Goal: Transaction & Acquisition: Purchase product/service

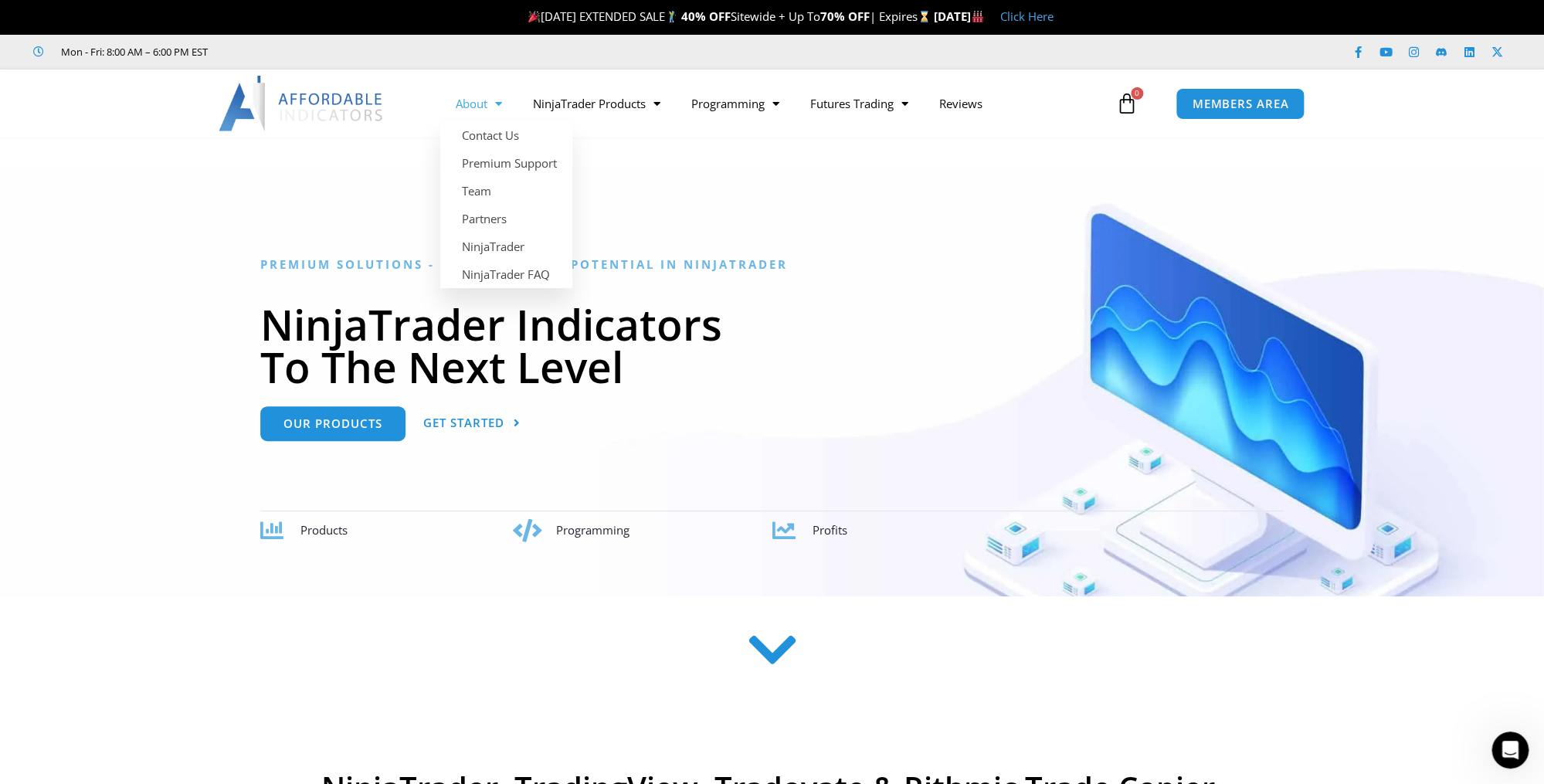
click at [501, 105] on span "Menu" at bounding box center [495, 103] width 15 height 27
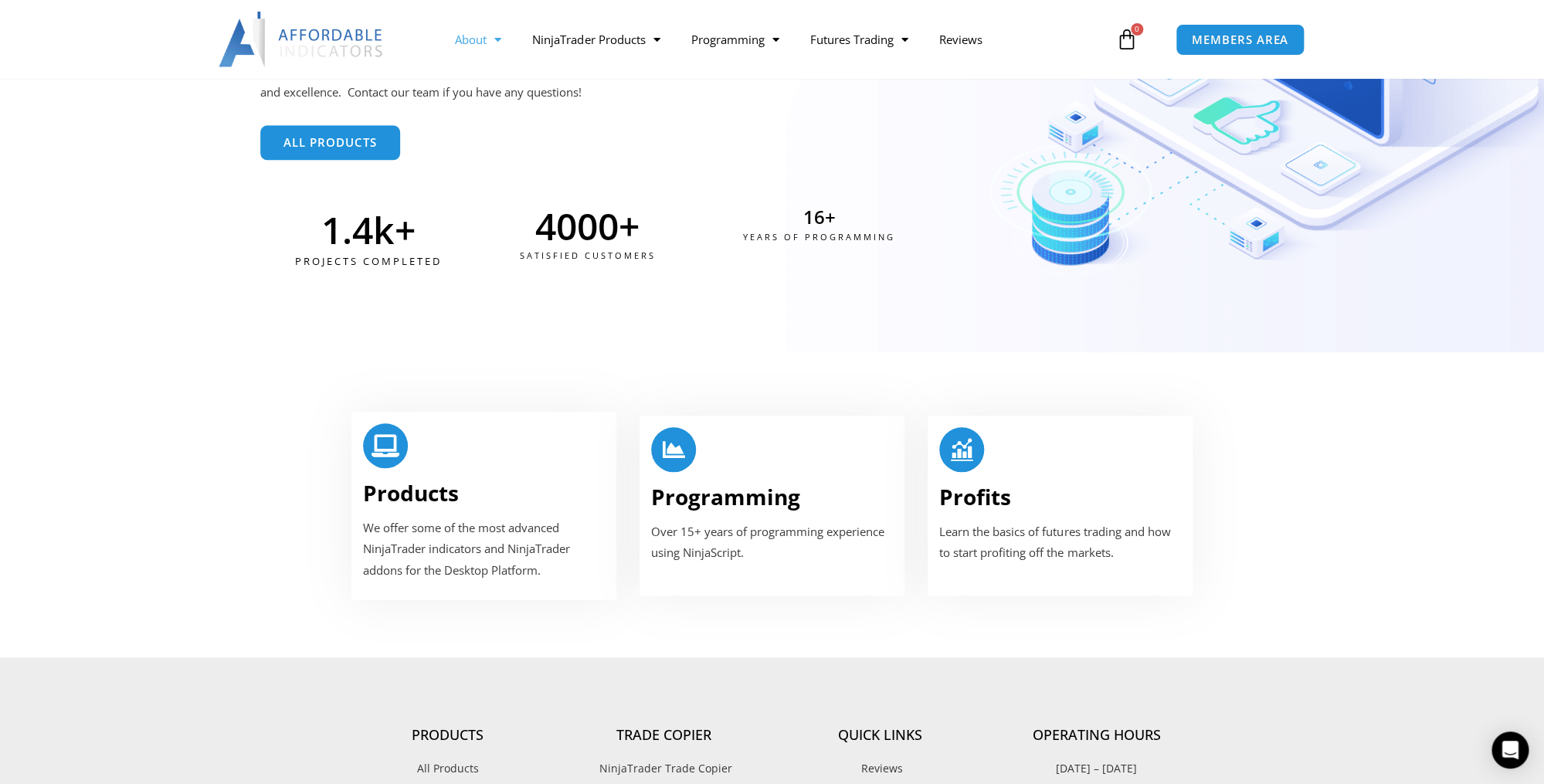
scroll to position [666, 0]
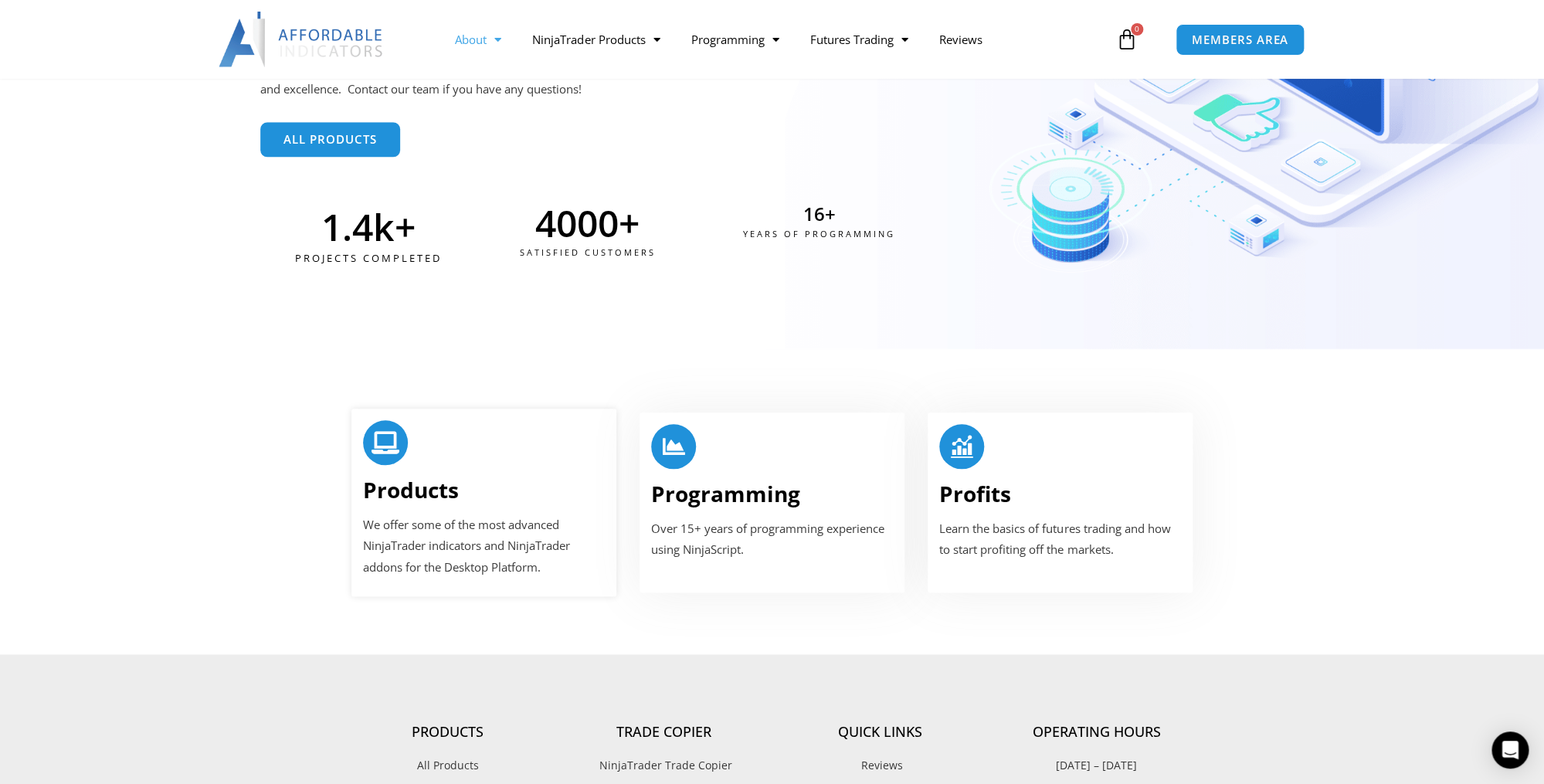
click at [385, 431] on icon at bounding box center [386, 443] width 23 height 23
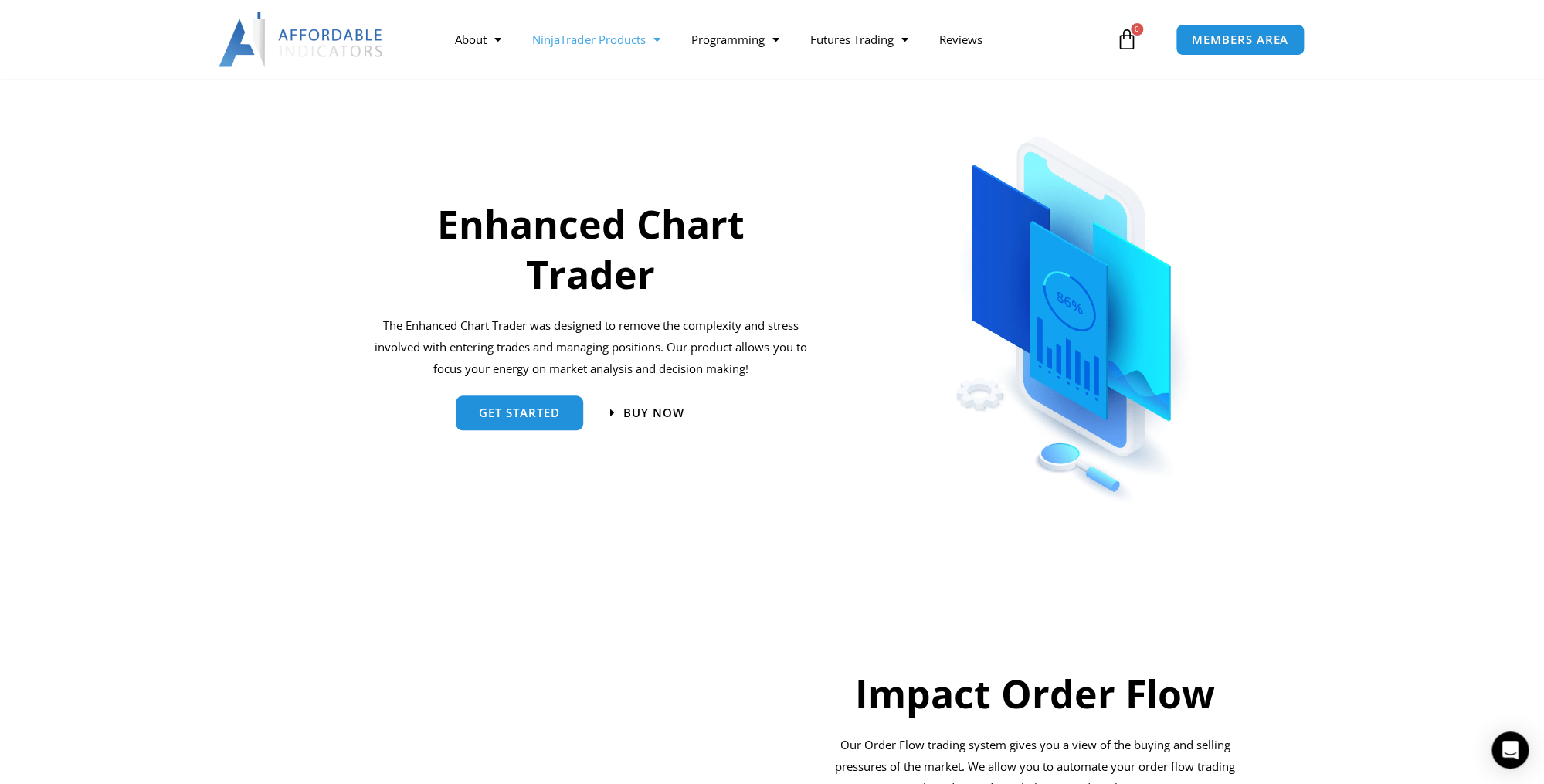
scroll to position [638, 0]
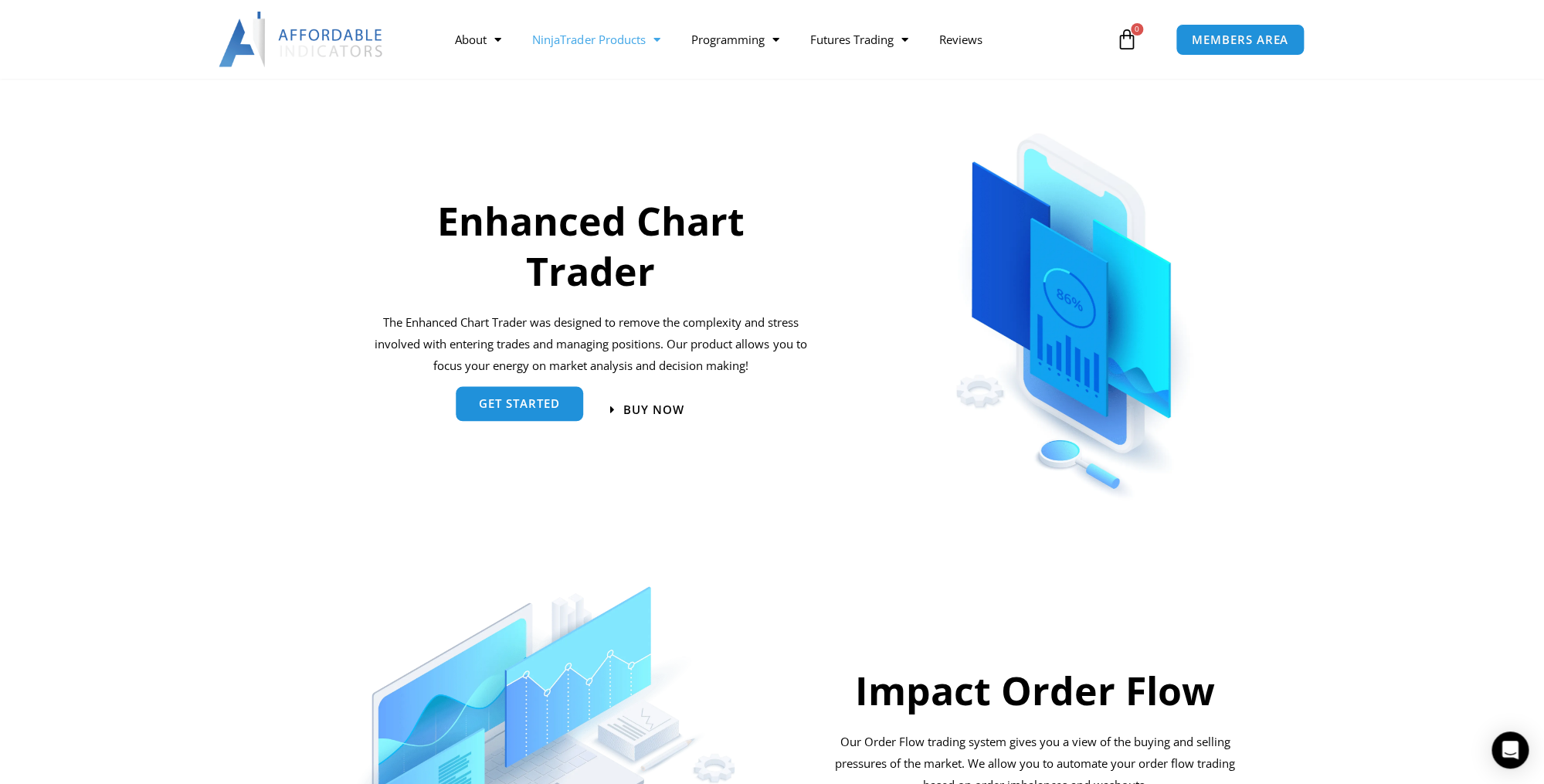
click at [550, 410] on span "get started" at bounding box center [520, 403] width 81 height 11
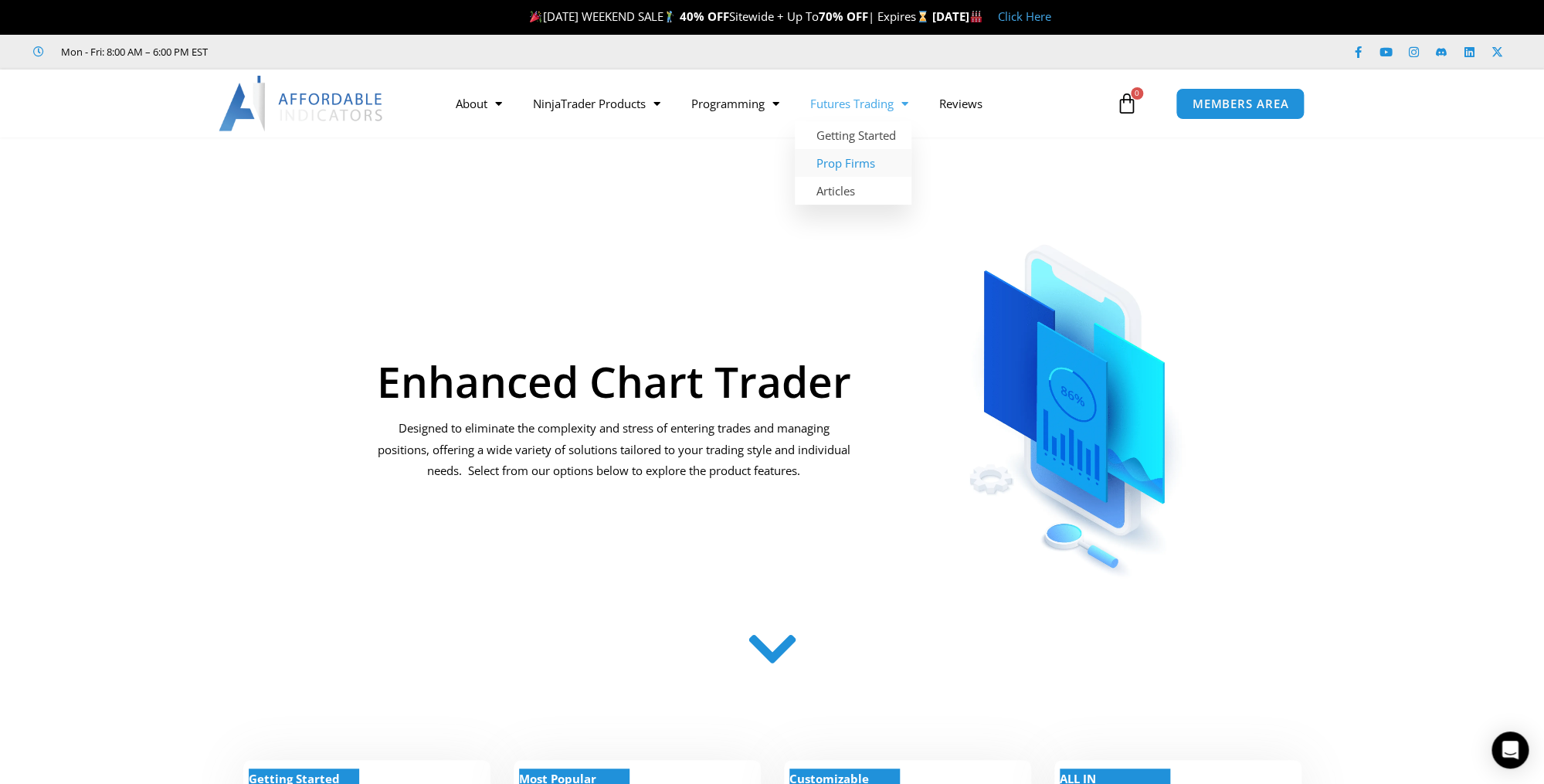
click at [872, 162] on link "Prop Firms" at bounding box center [854, 163] width 116 height 28
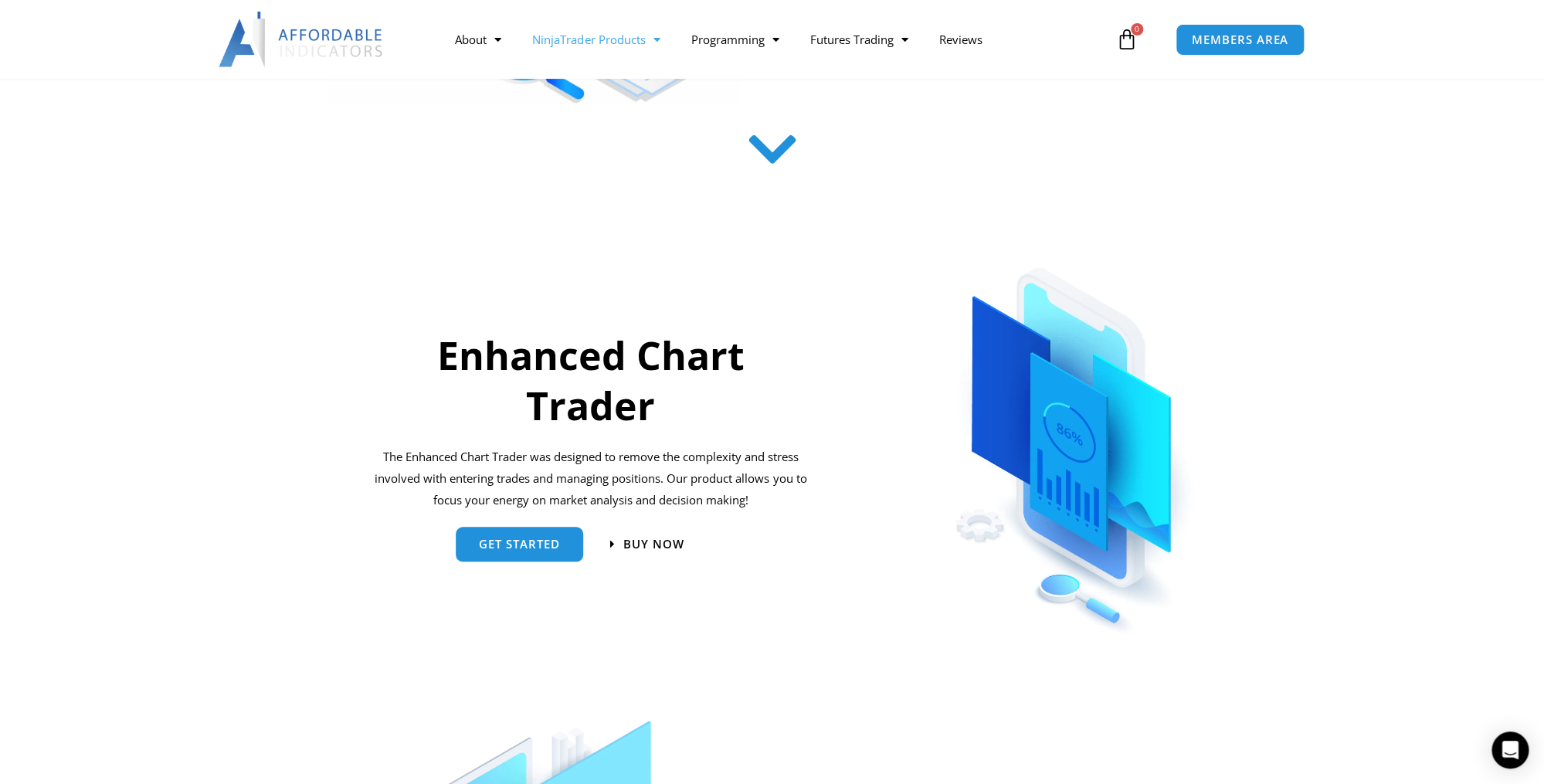
scroll to position [499, 0]
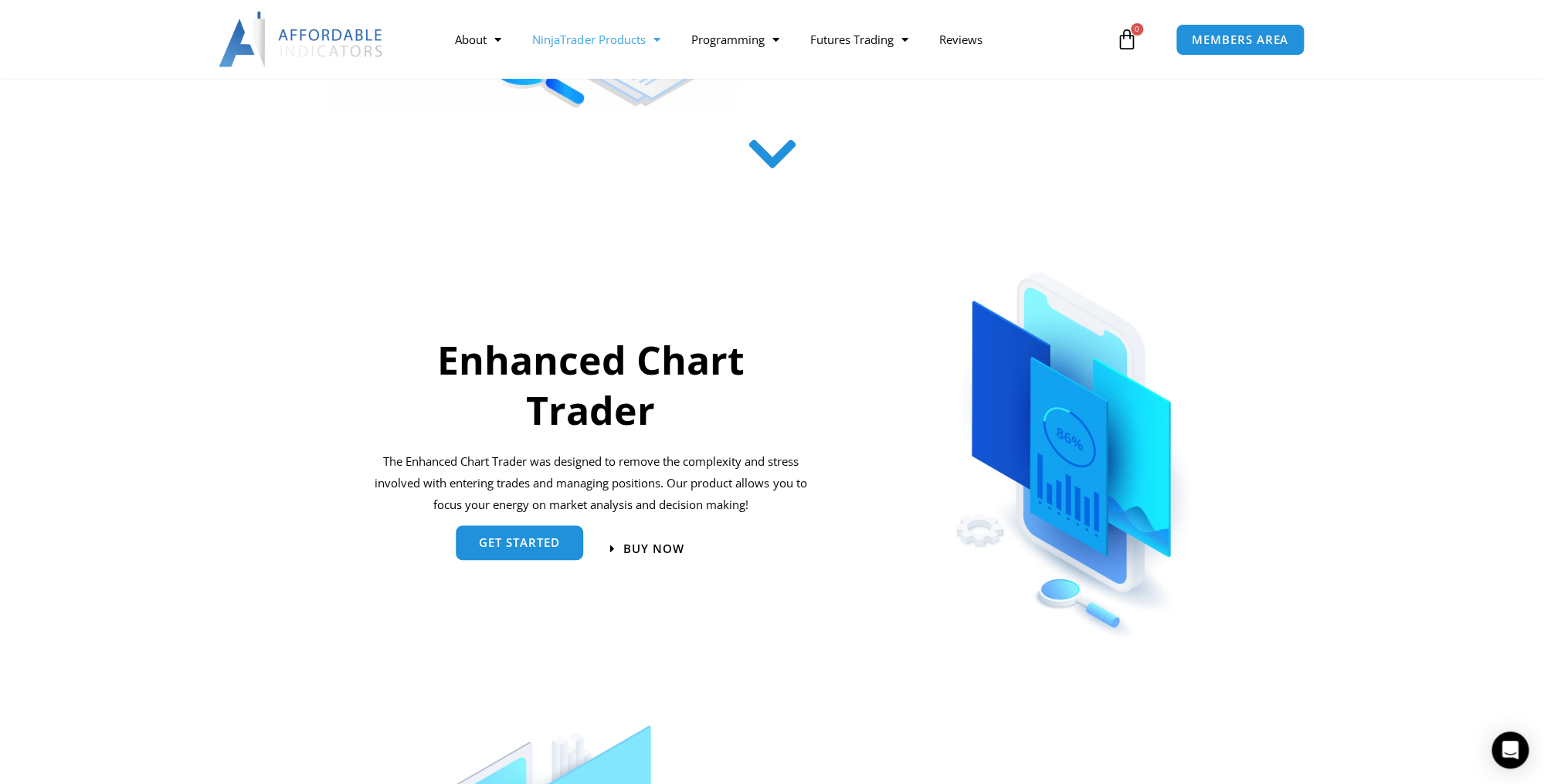
click at [545, 547] on span "get started" at bounding box center [520, 543] width 81 height 11
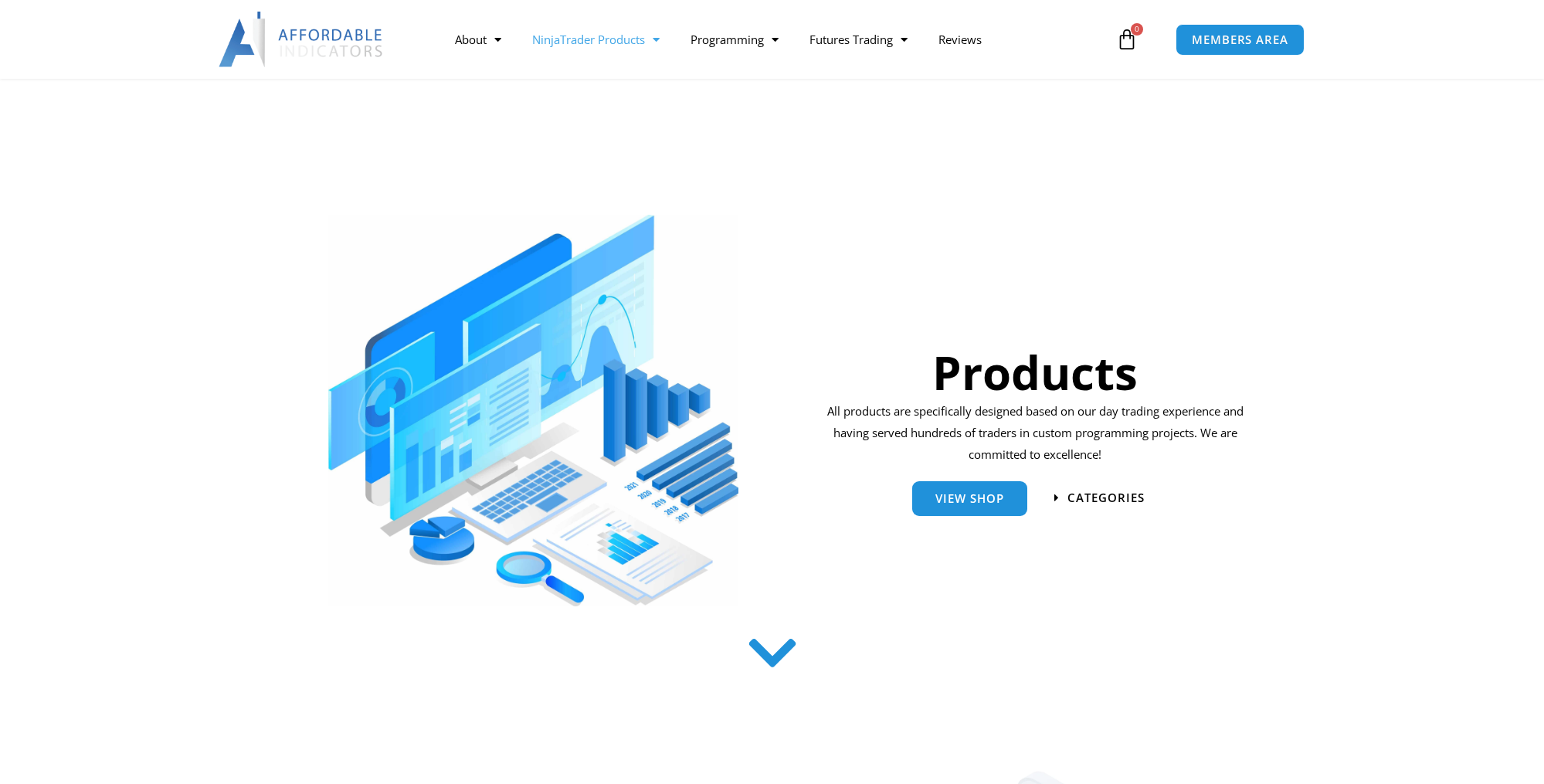
scroll to position [499, 0]
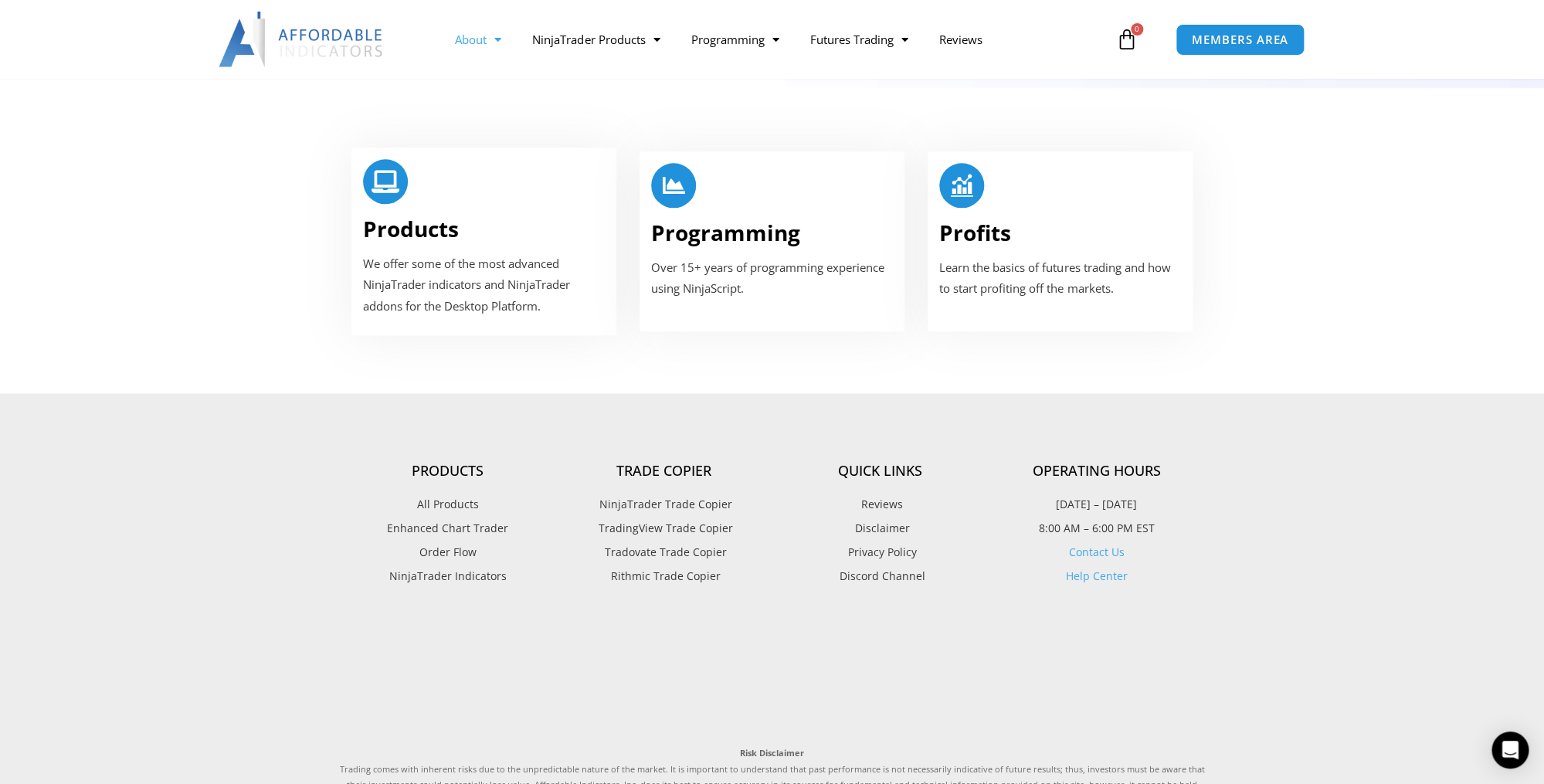
scroll to position [930, 0]
click at [658, 491] on span "NinjaTrader Trade Copier" at bounding box center [664, 501] width 137 height 20
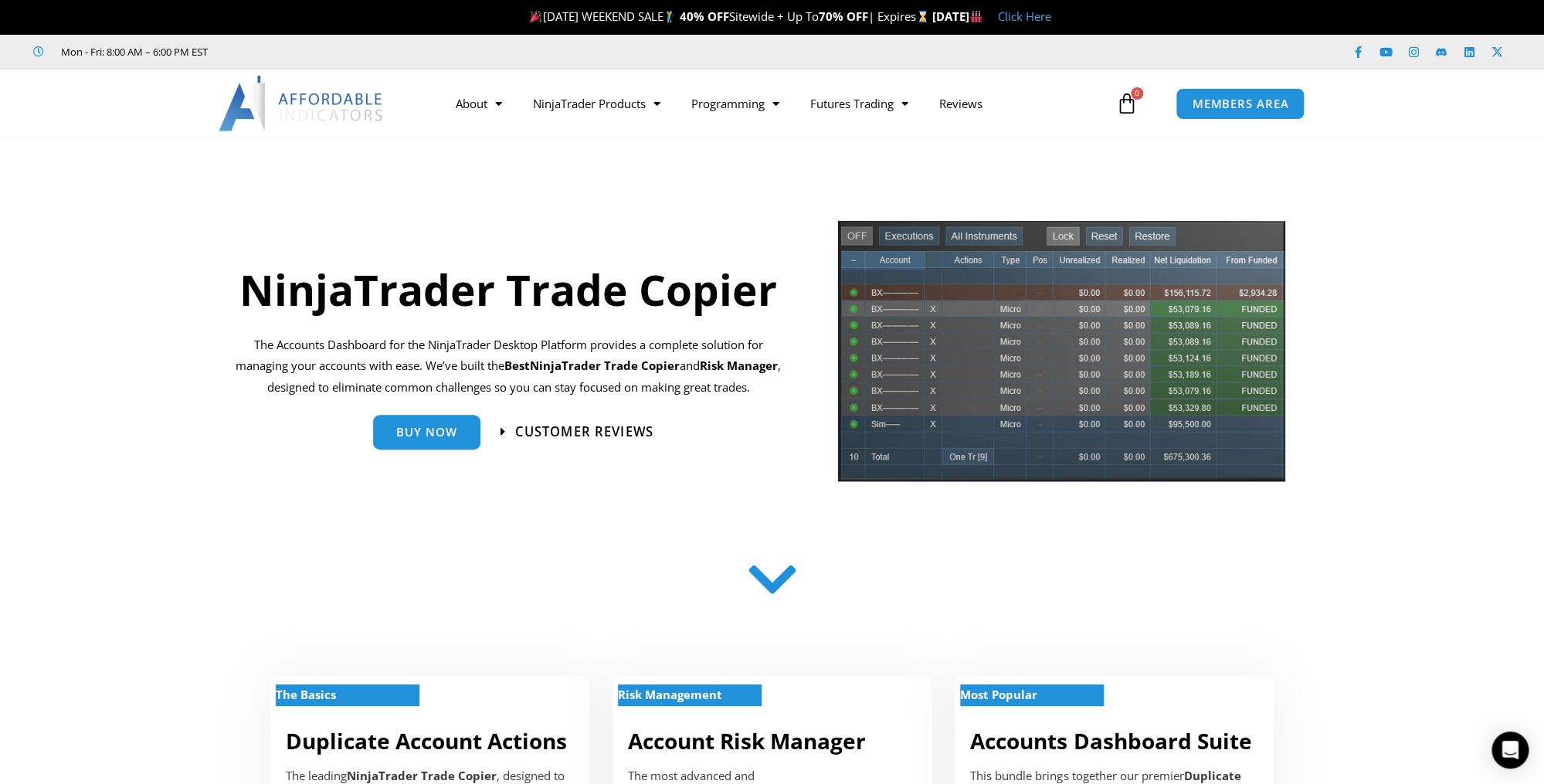
click at [533, 437] on span "Customer Reviews" at bounding box center [583, 431] width 138 height 13
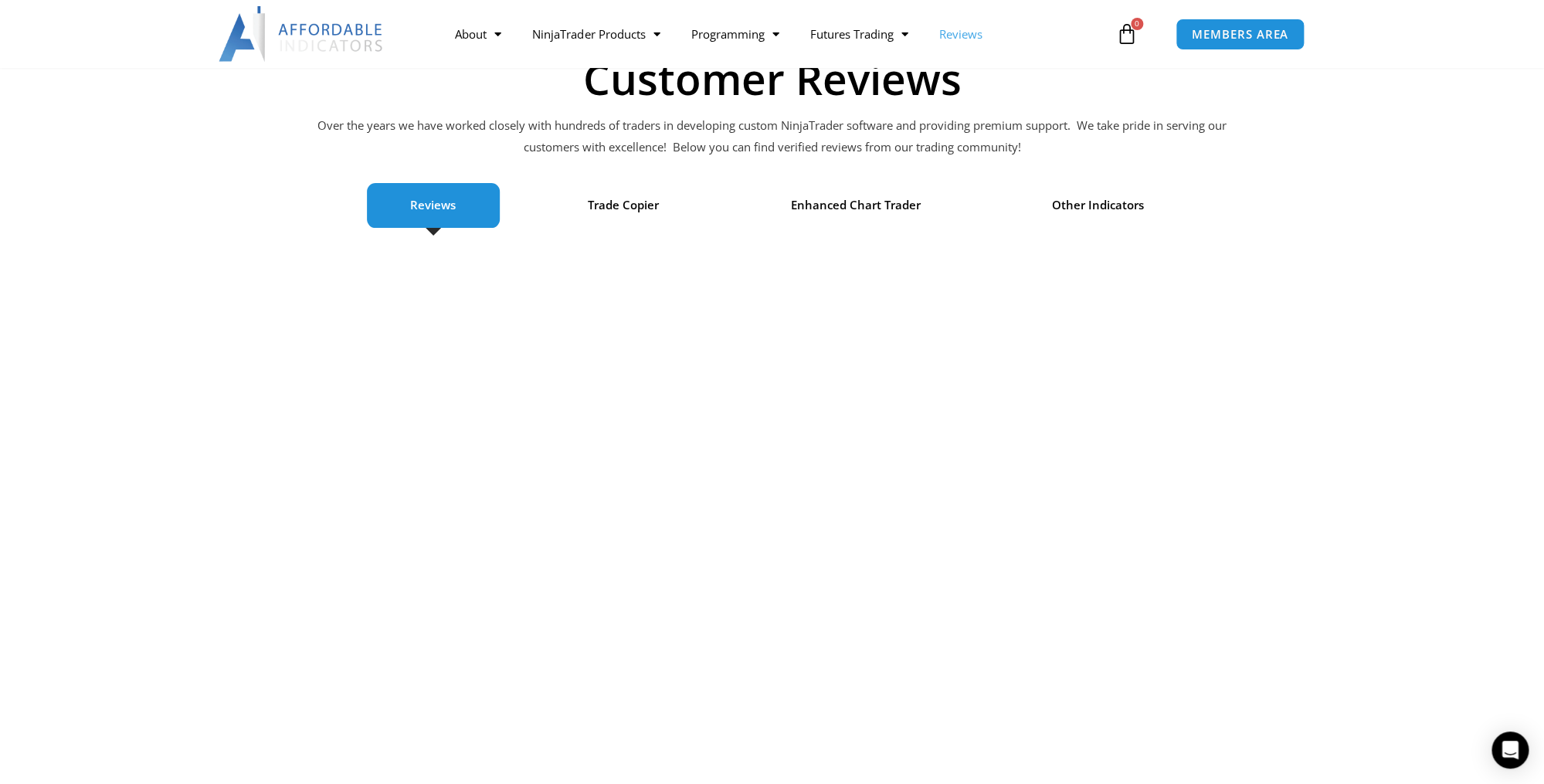
scroll to position [141, 0]
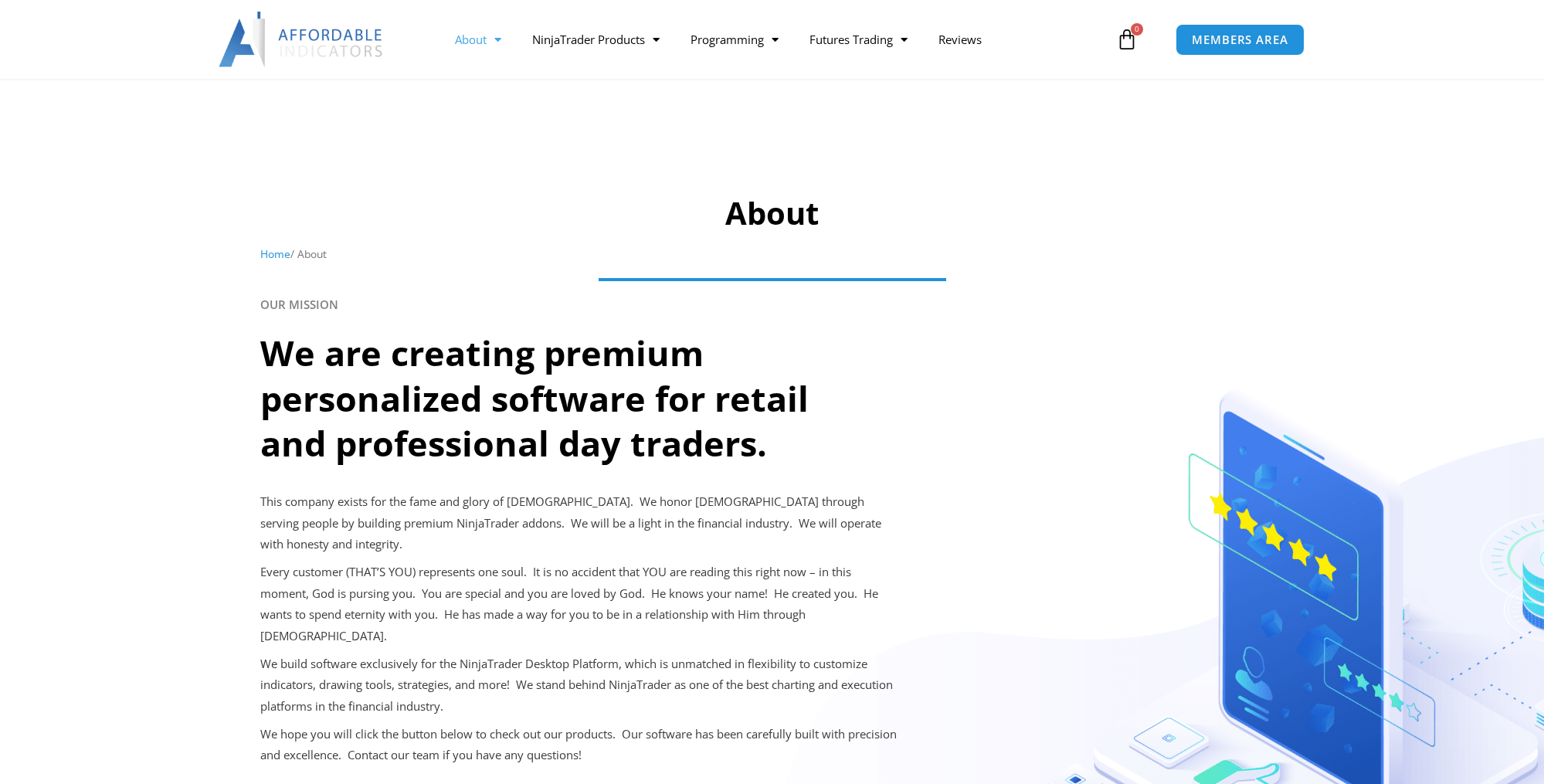
scroll to position [930, 0]
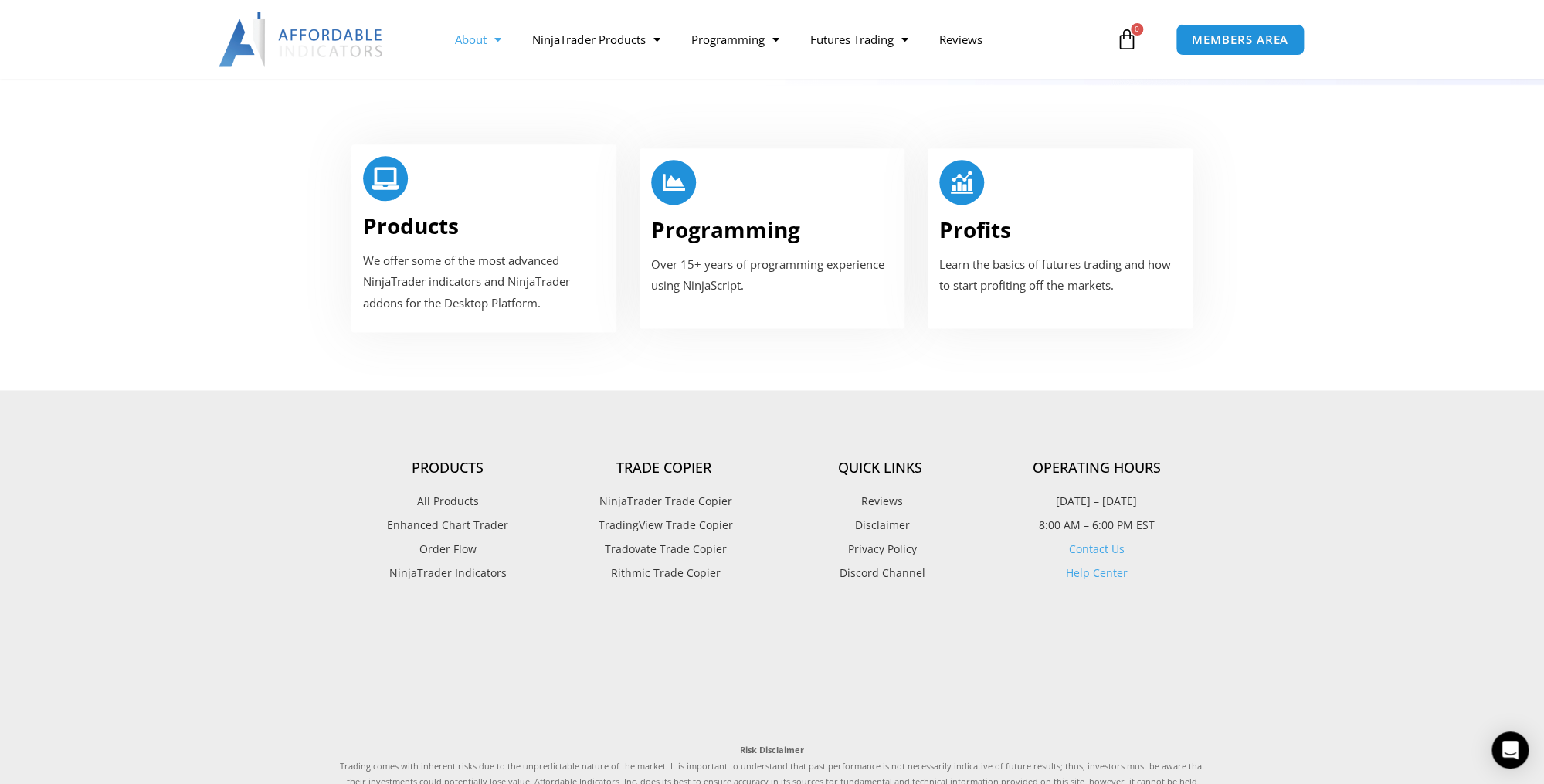
click at [676, 491] on span "NinjaTrader Trade Copier" at bounding box center [664, 501] width 137 height 20
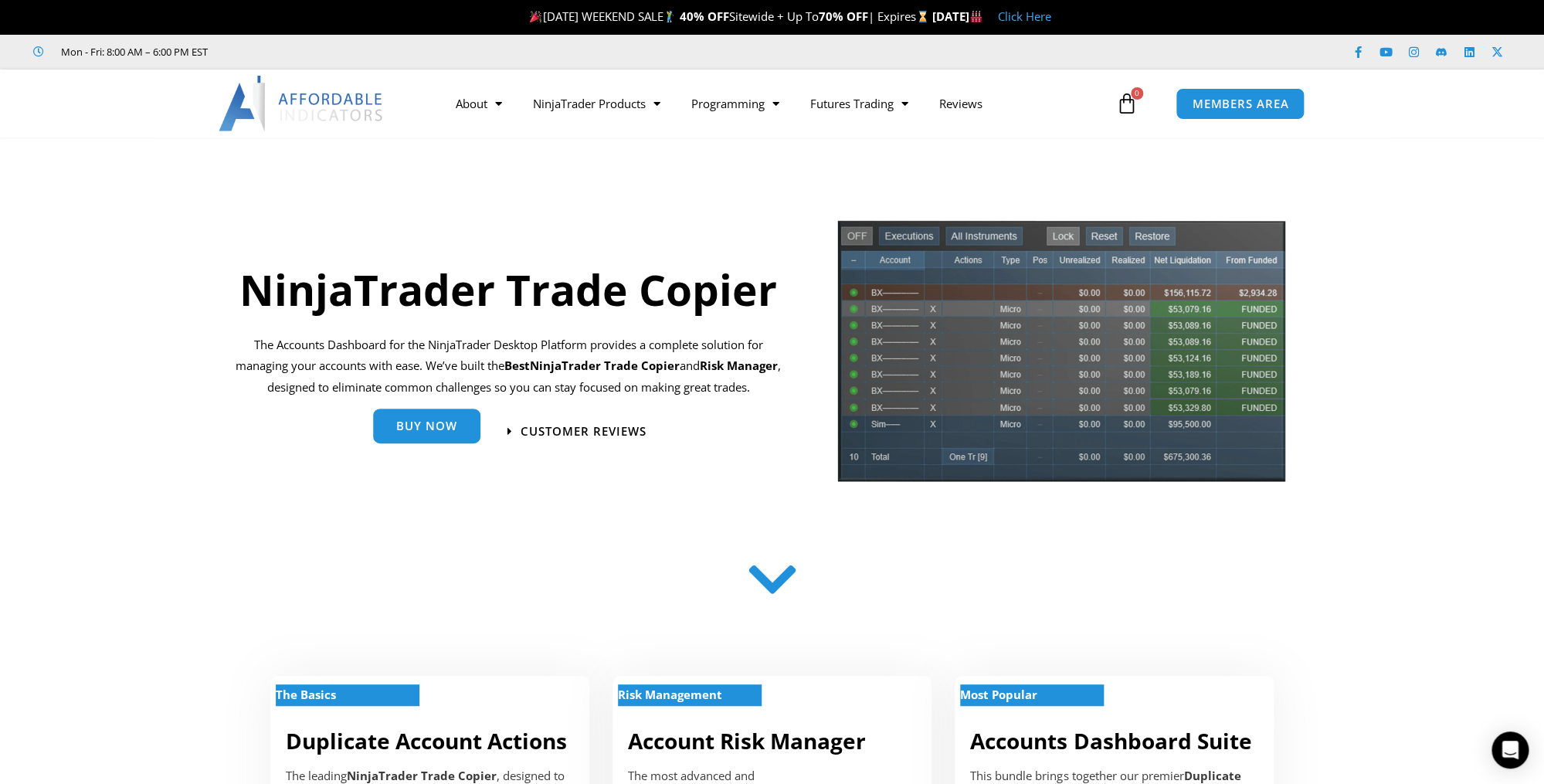
click at [436, 423] on span "Buy Now" at bounding box center [427, 426] width 61 height 11
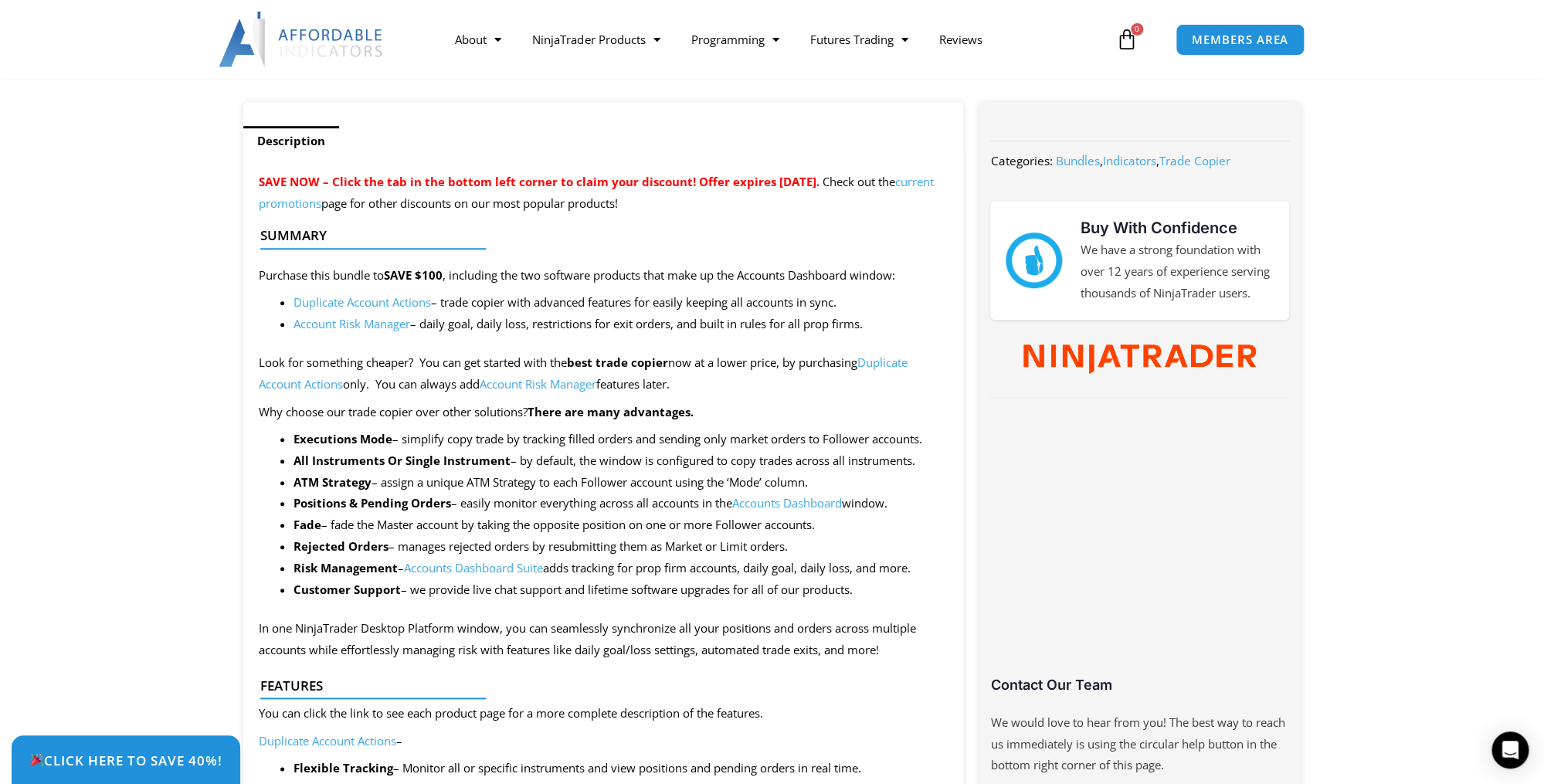
scroll to position [561, 0]
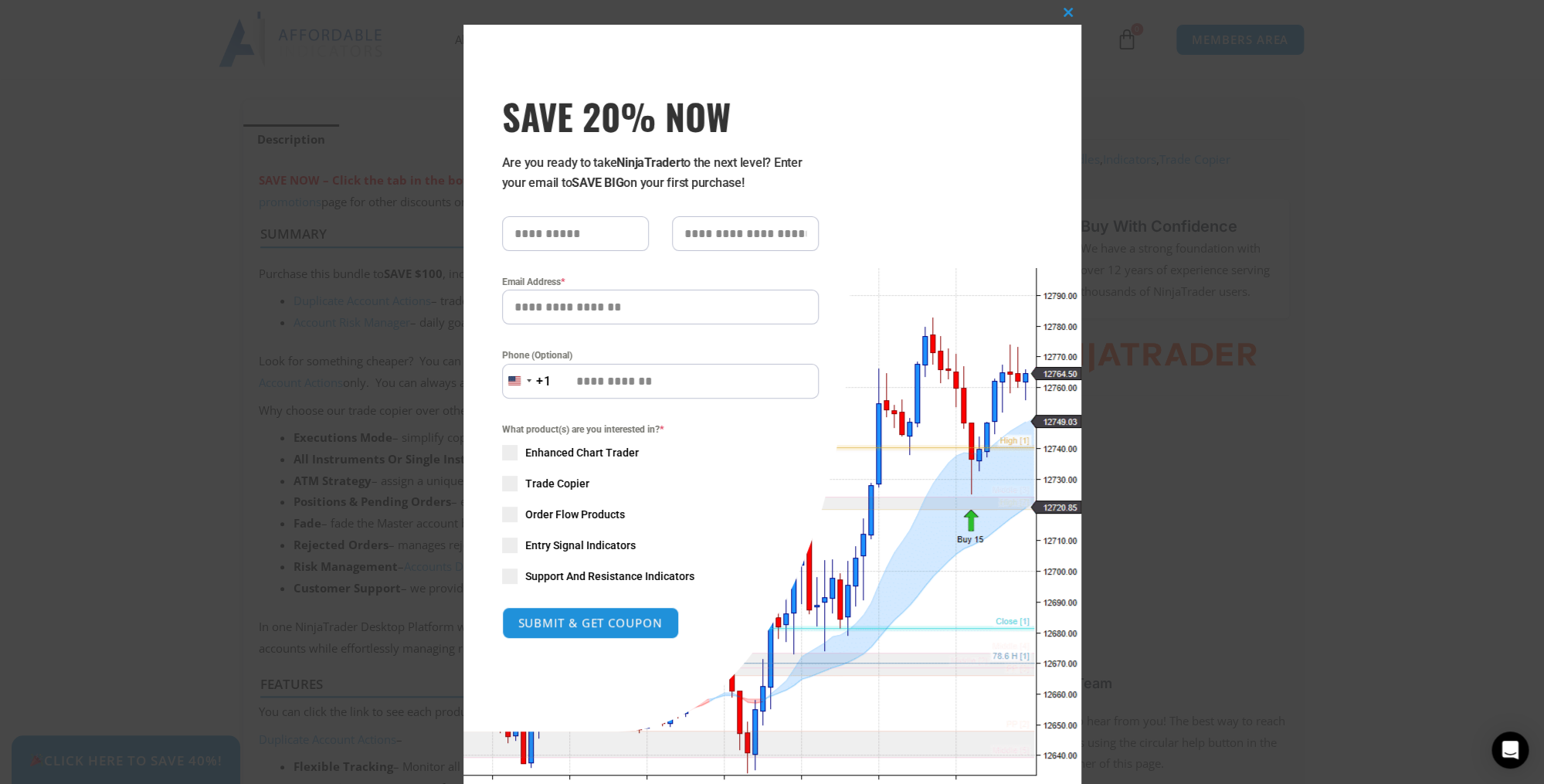
click at [566, 230] on input "text" at bounding box center [575, 234] width 146 height 35
type input "**********"
click at [514, 484] on span at bounding box center [509, 483] width 15 height 15
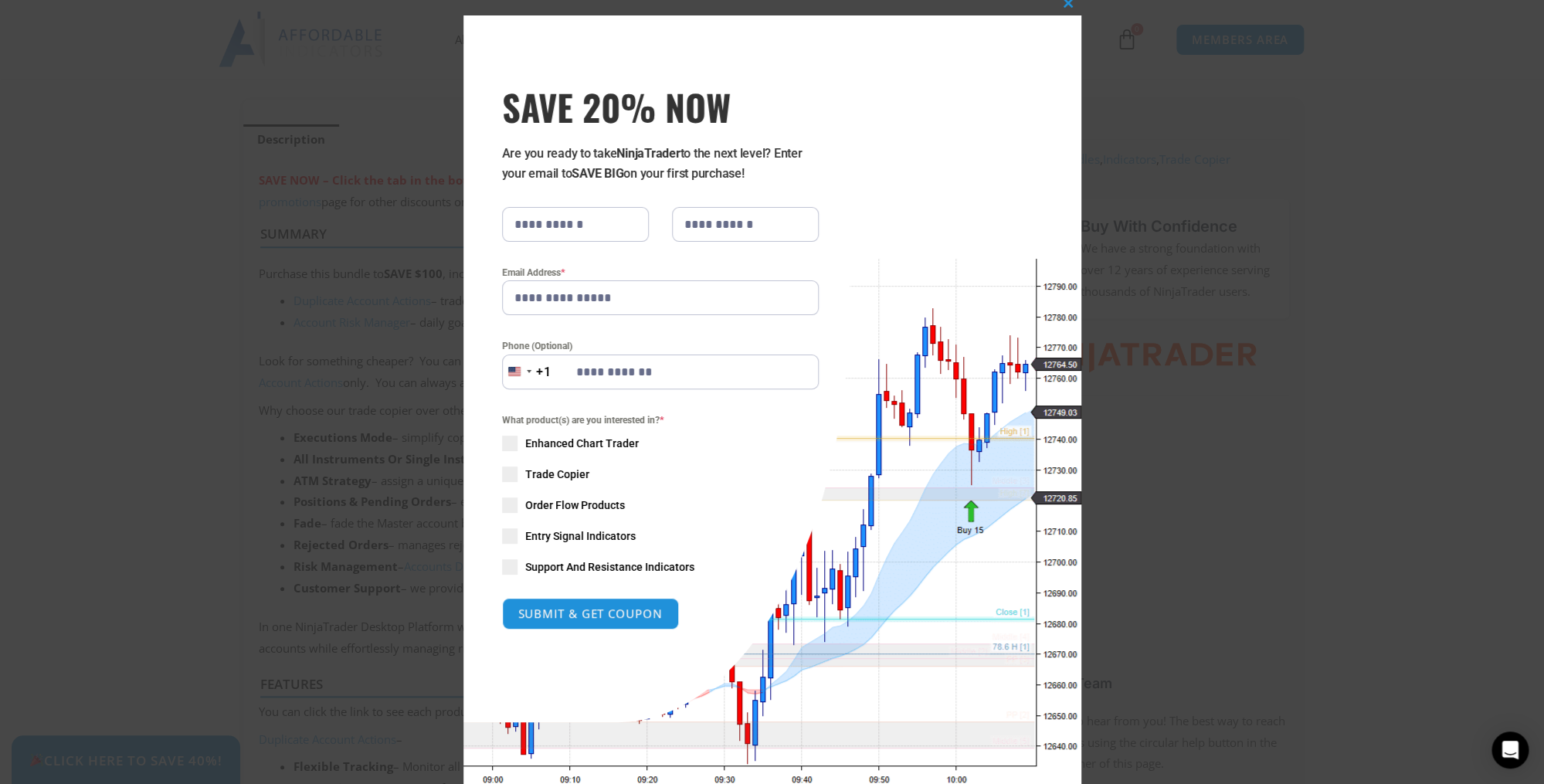
scroll to position [8, 0]
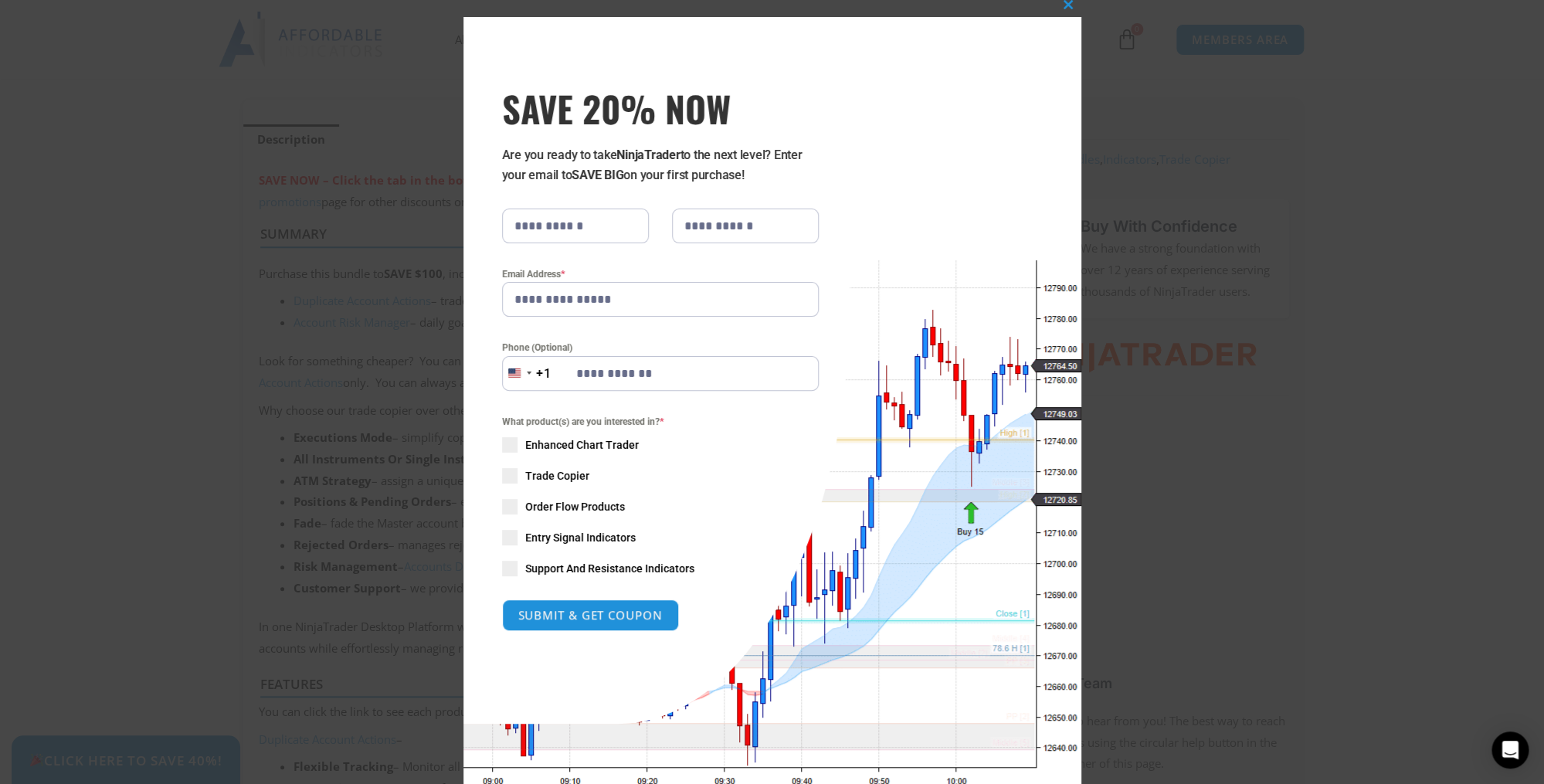
click at [625, 615] on button "SUBMIT & GET COUPON" at bounding box center [590, 615] width 177 height 32
type input "**********"
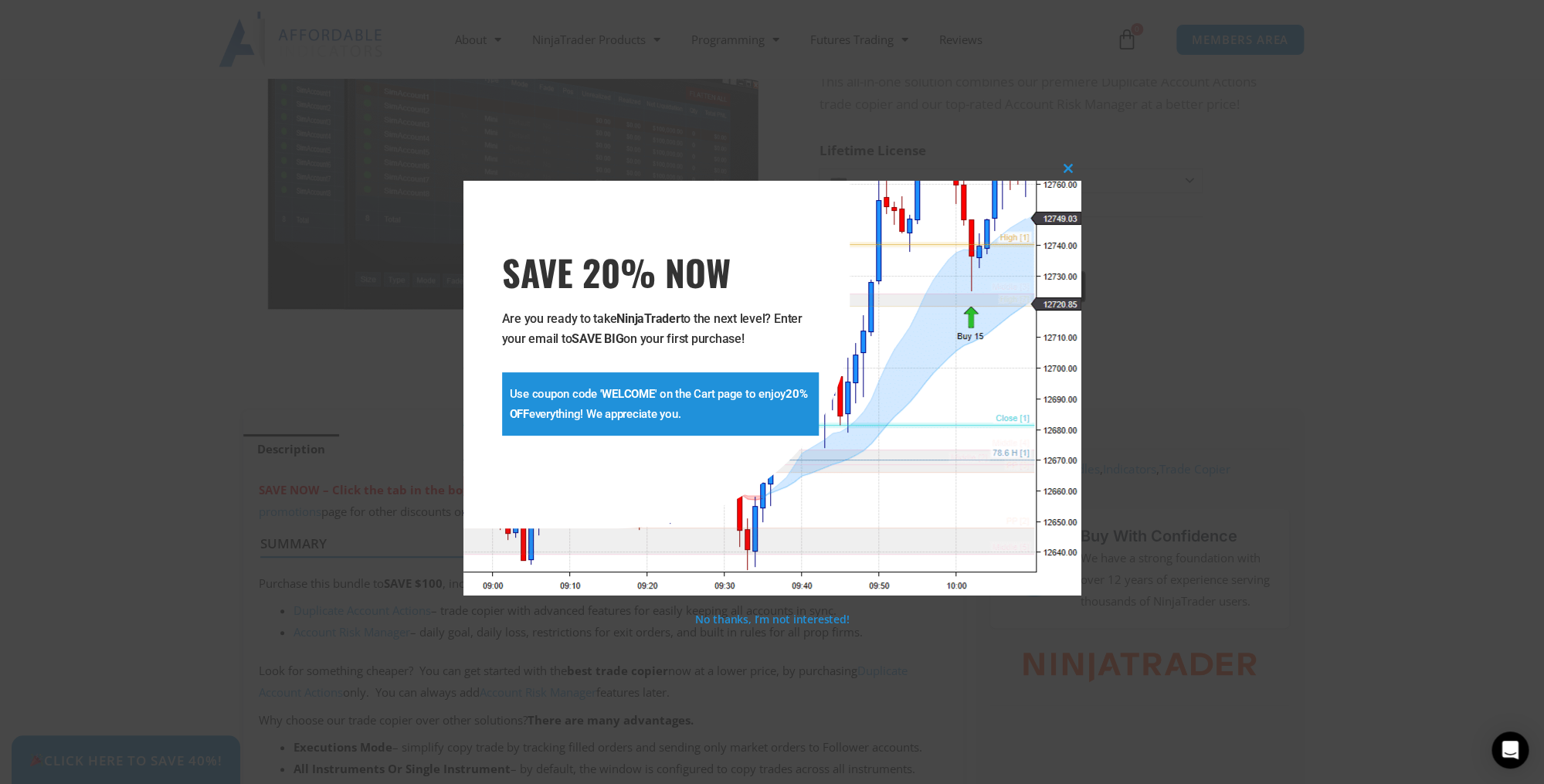
scroll to position [250, 0]
click at [1072, 170] on span at bounding box center [1069, 169] width 24 height 9
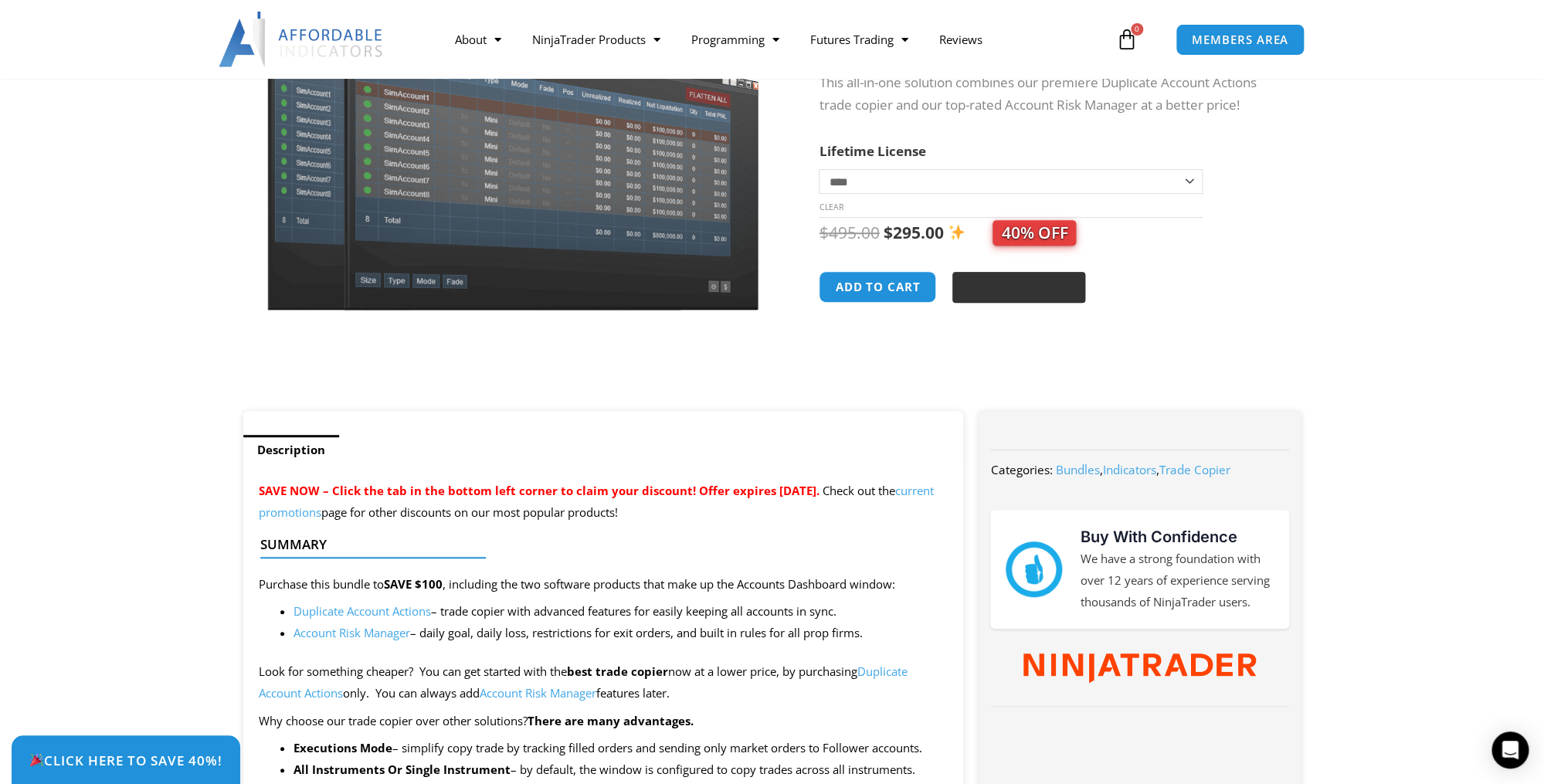
click at [986, 288] on div "Buy with GPay" at bounding box center [991, 289] width 33 height 15
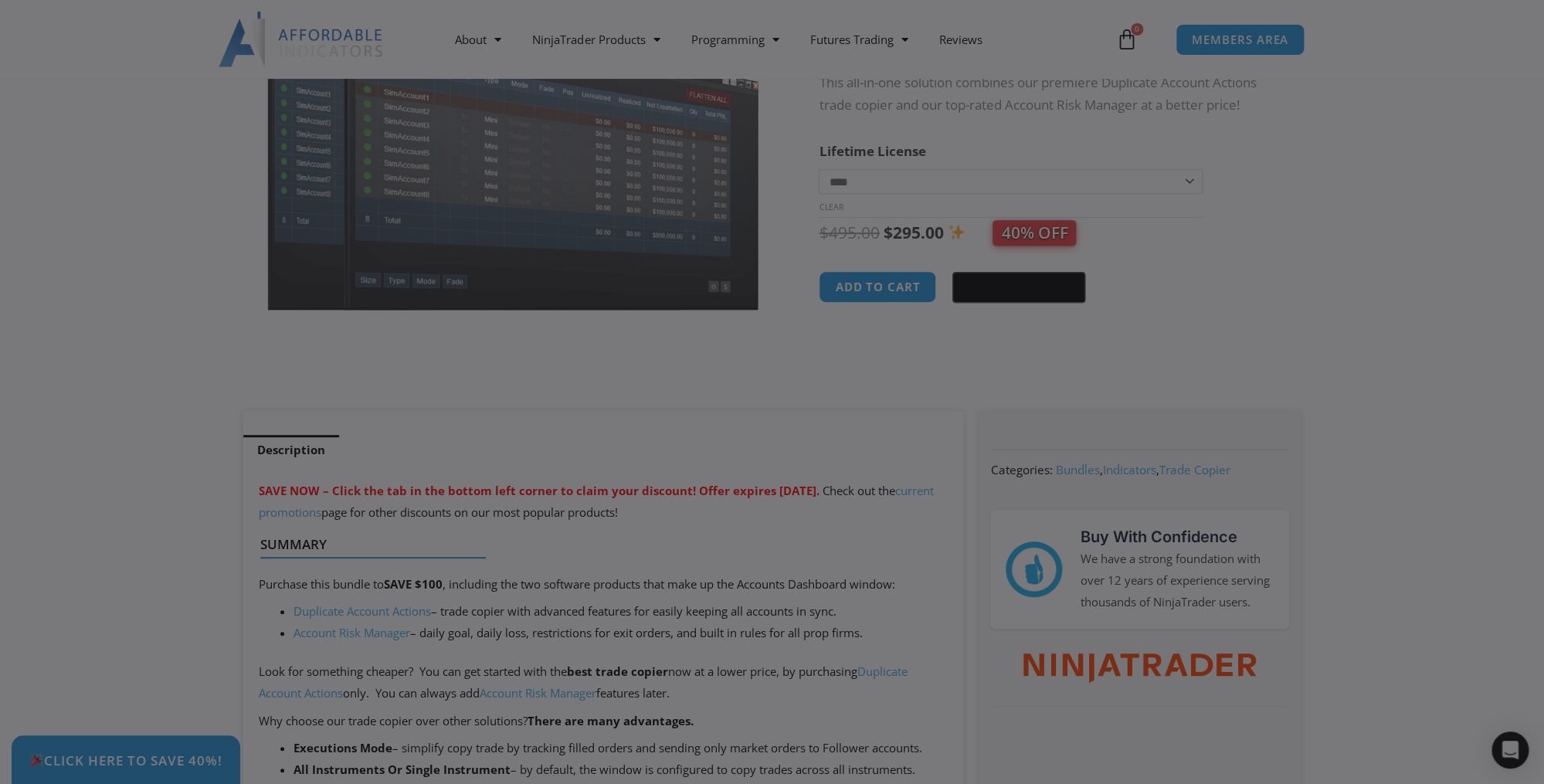
click at [874, 382] on gpay-graypane at bounding box center [772, 392] width 1544 height 784
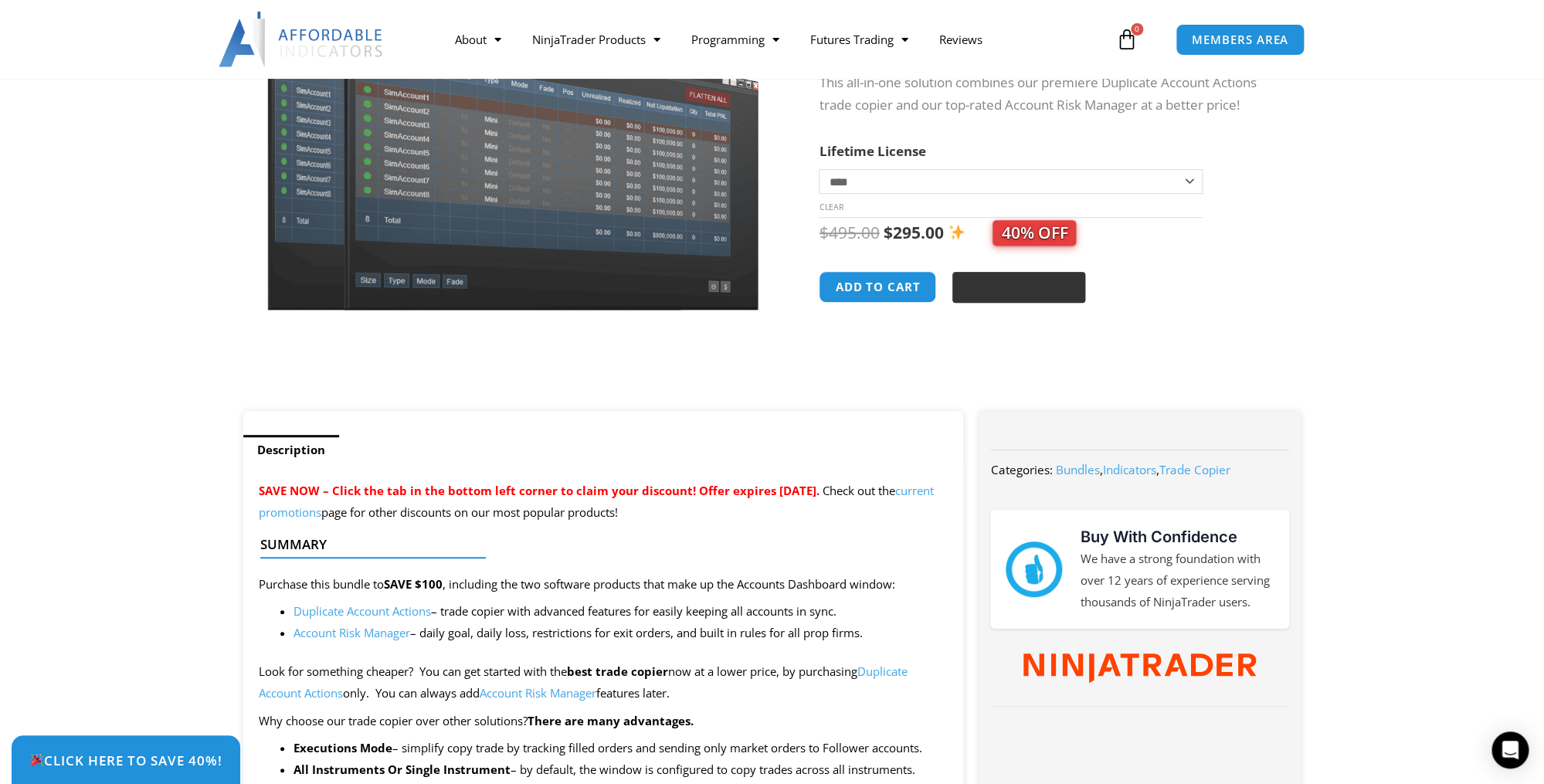
click at [1034, 294] on image "Buy with GPay" at bounding box center [1030, 287] width 23 height 18
